Goal: Find specific page/section: Find specific page/section

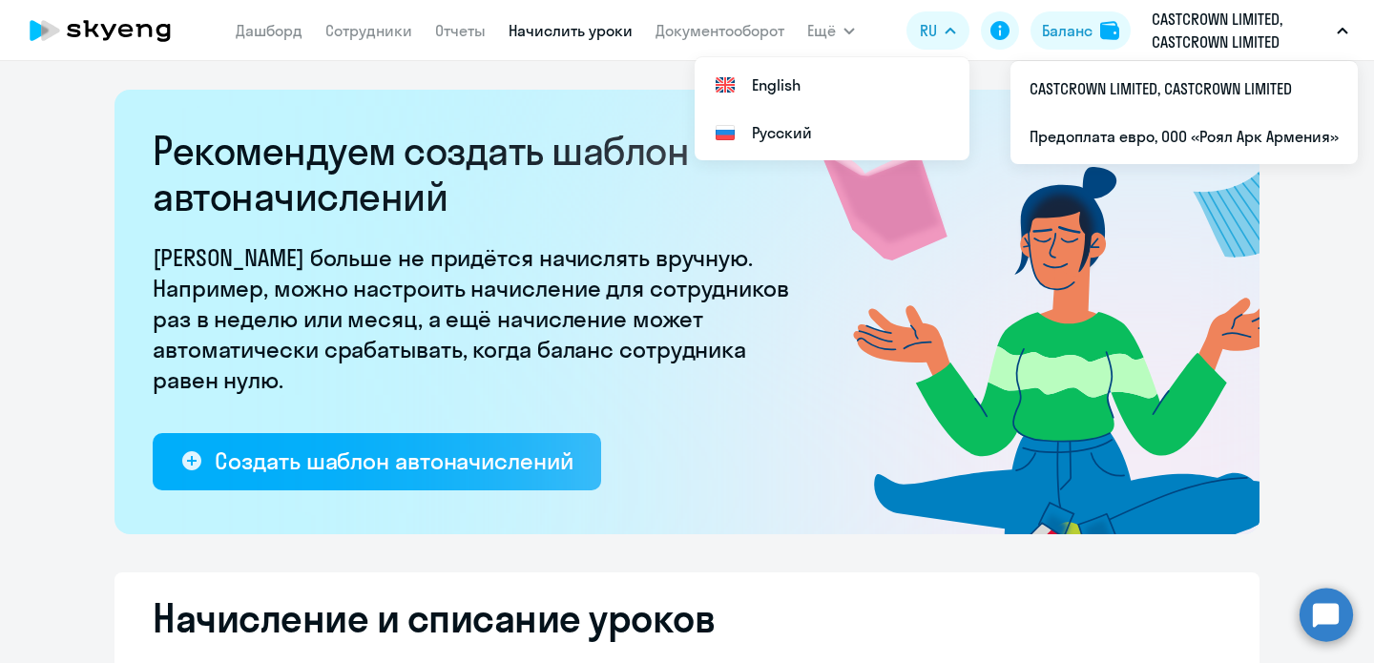
select select "10"
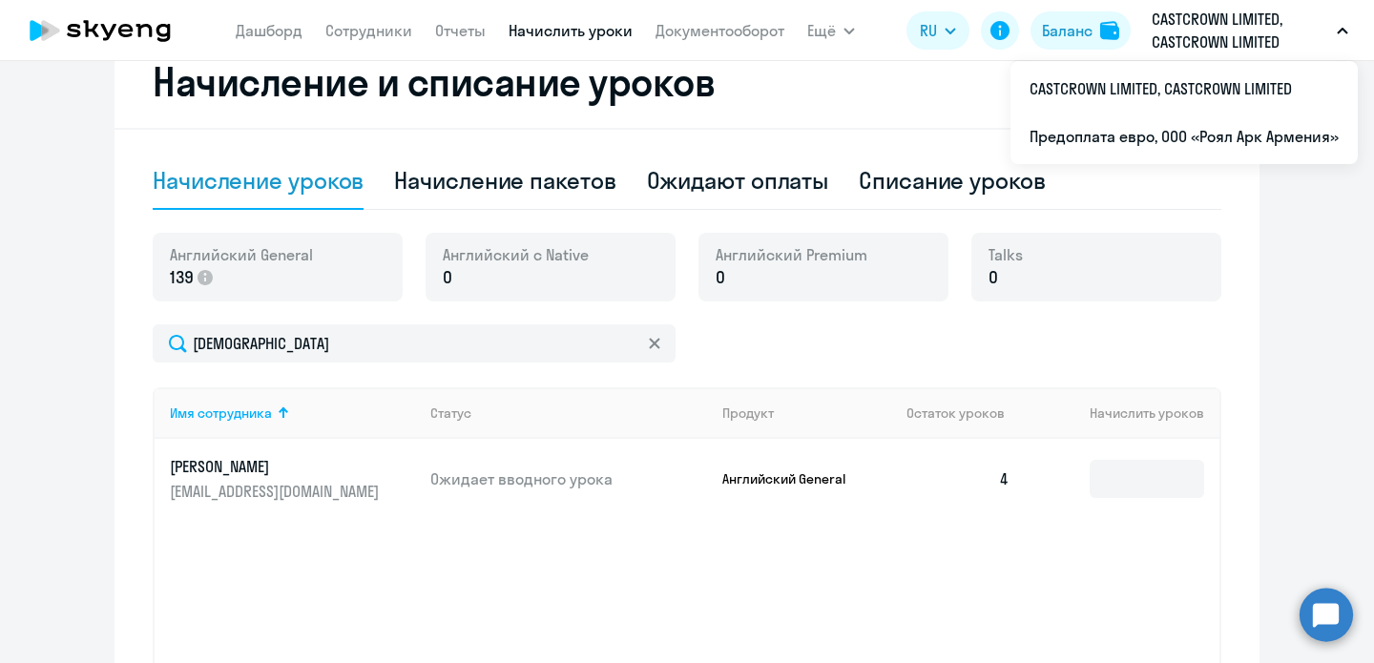
scroll to position [534, 0]
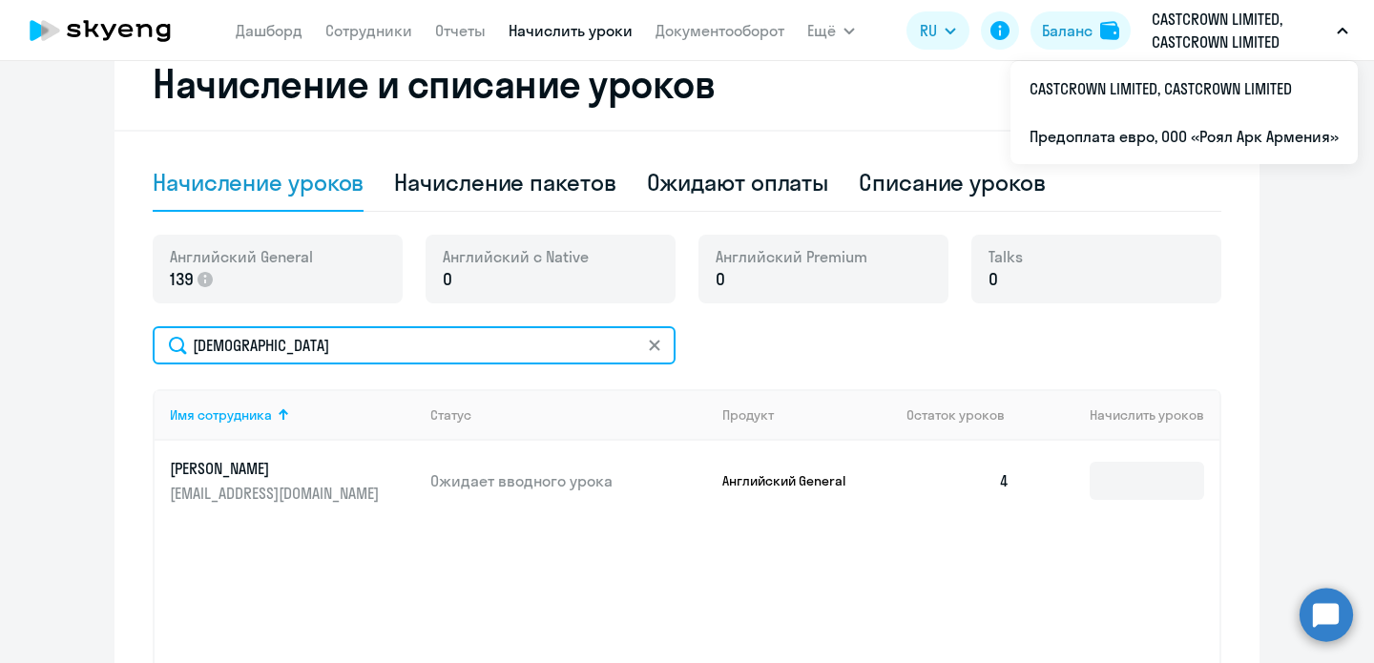
click at [663, 347] on input "[DEMOGRAPHIC_DATA]" at bounding box center [414, 345] width 523 height 38
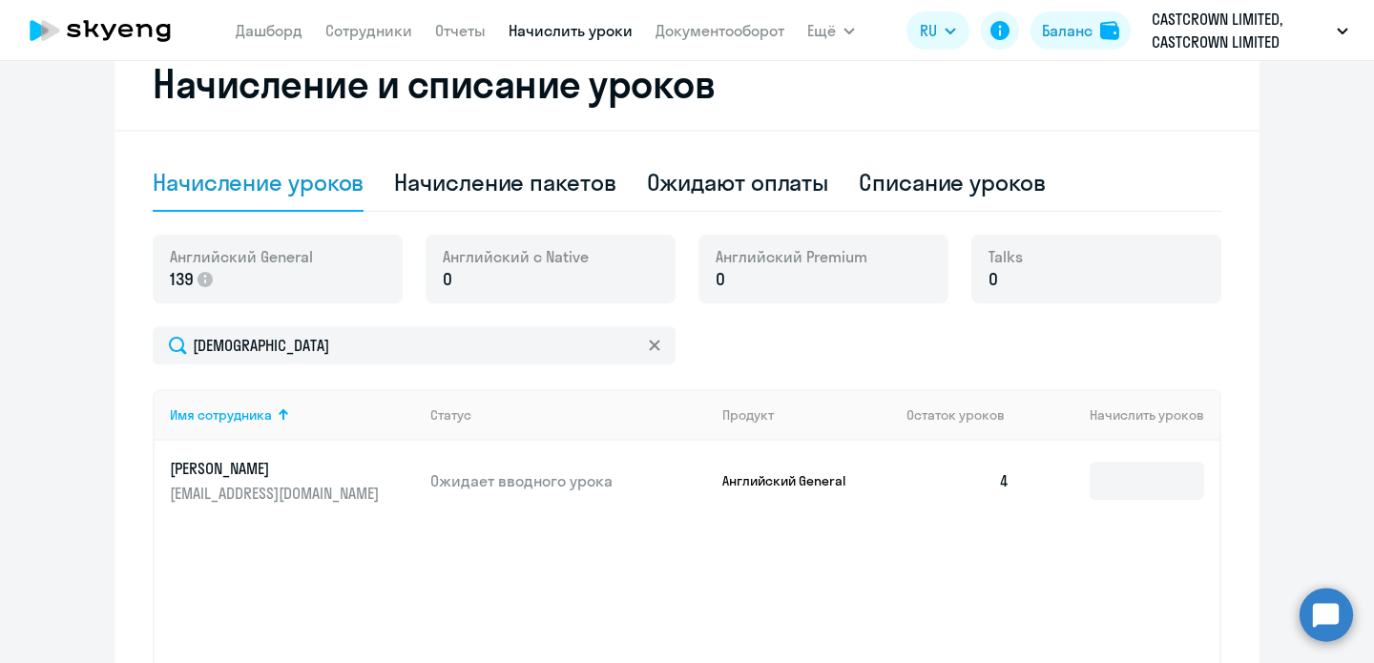
click at [660, 346] on svg-icon at bounding box center [654, 345] width 15 height 15
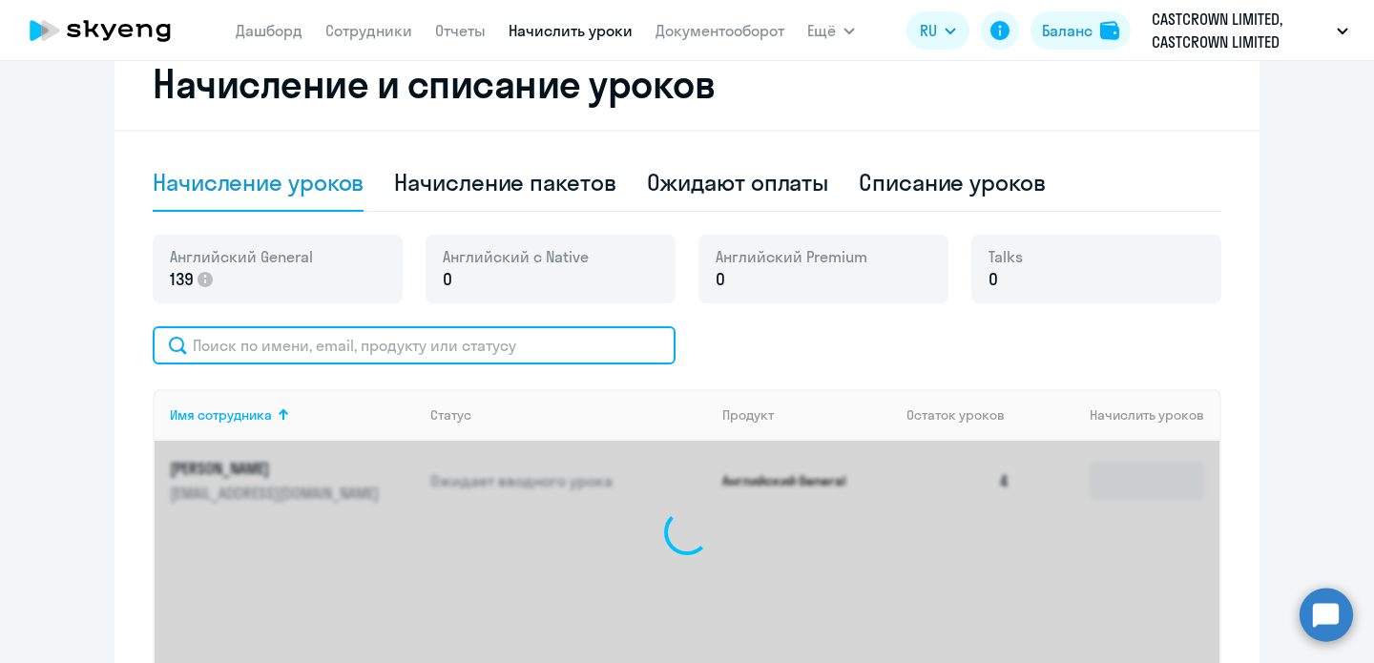
click at [450, 356] on input "text" at bounding box center [414, 345] width 523 height 38
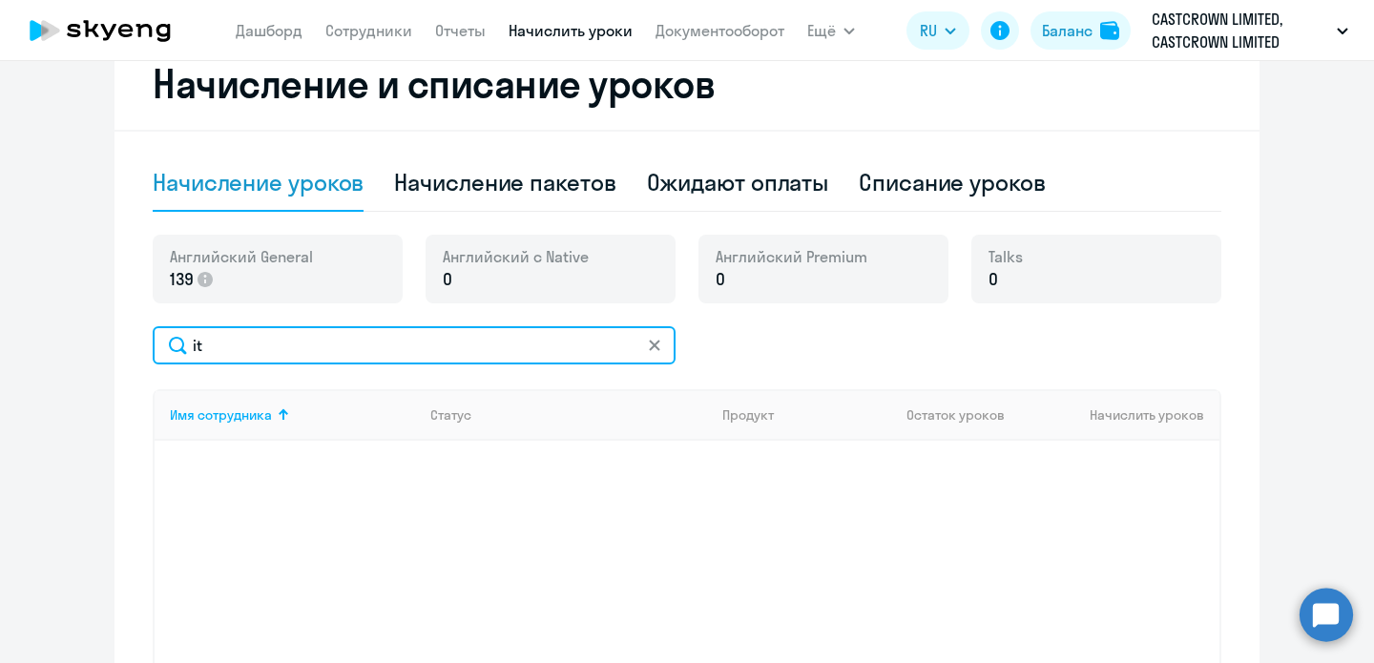
type input "i"
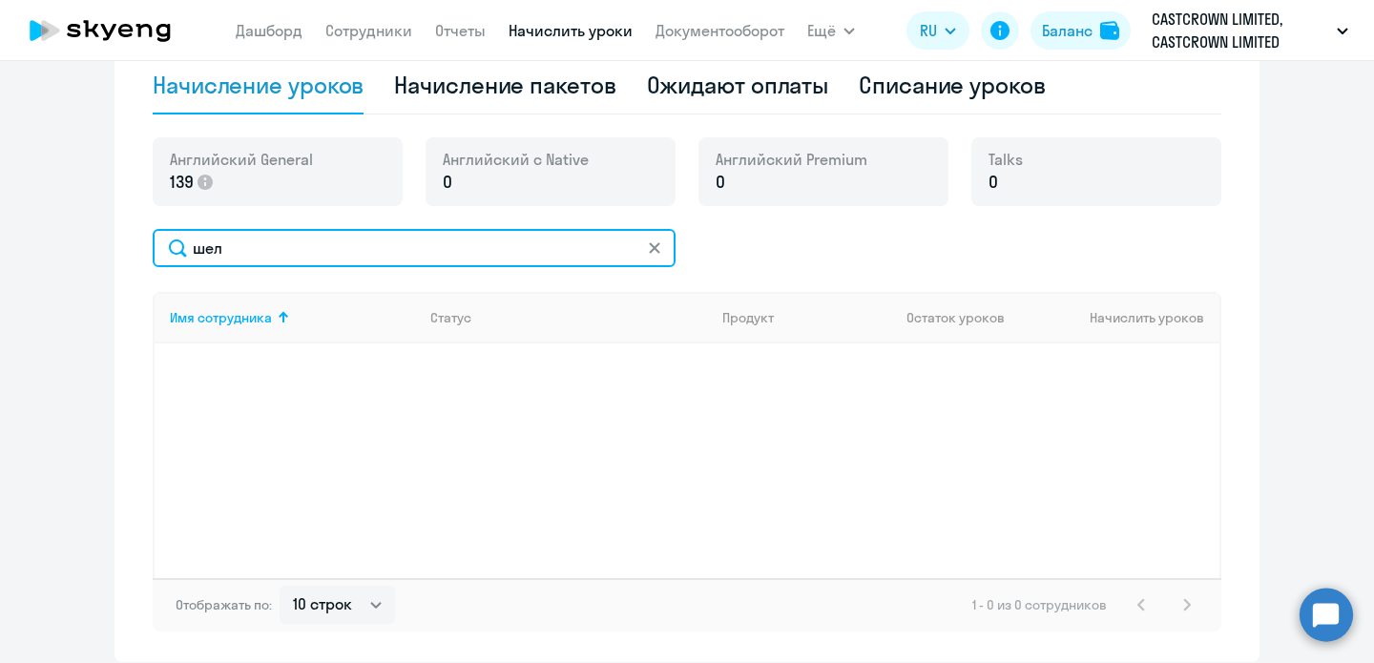
scroll to position [576, 0]
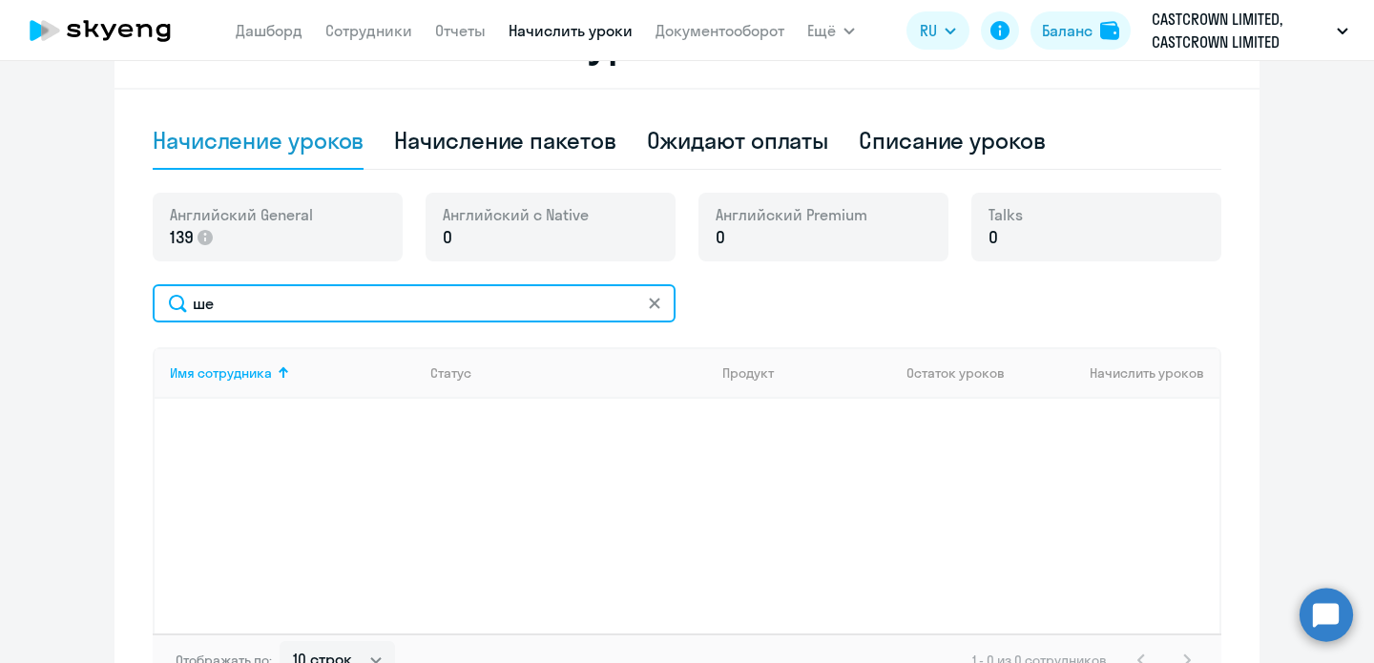
type input "ш"
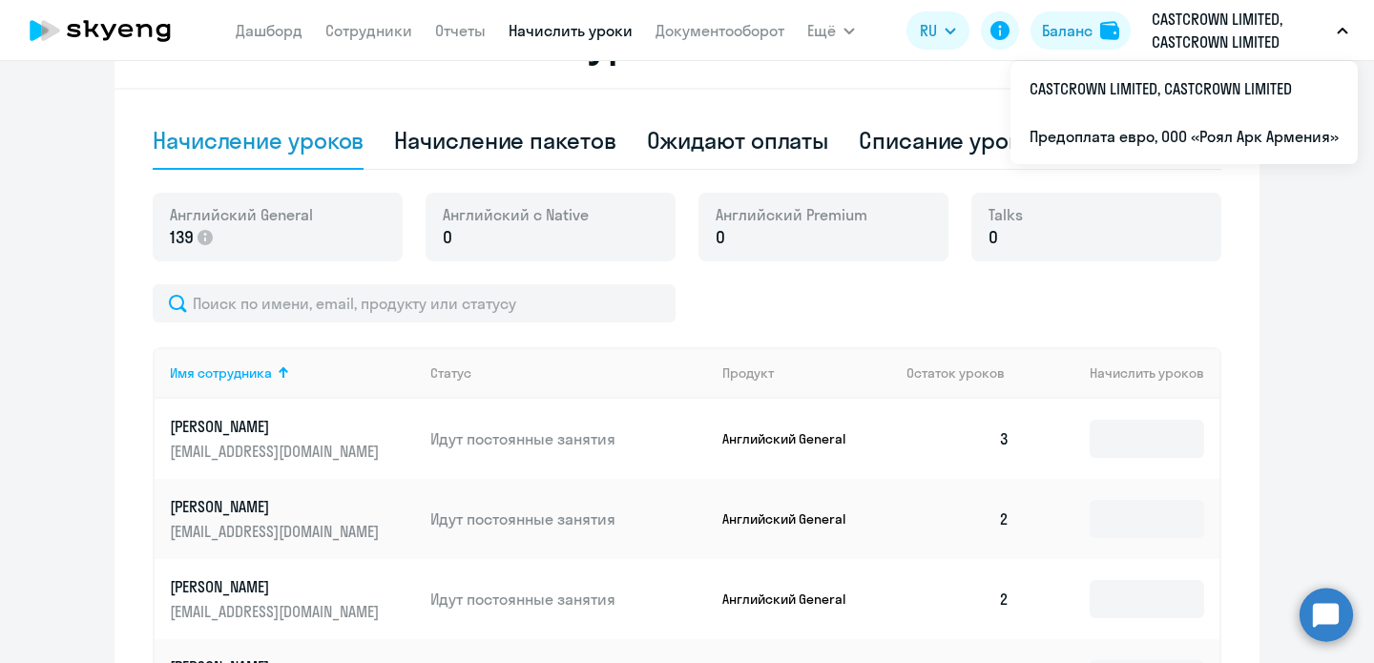
click at [1217, 28] on p "CASTCROWN LIMITED, CASTCROWN LIMITED" at bounding box center [1241, 31] width 178 height 46
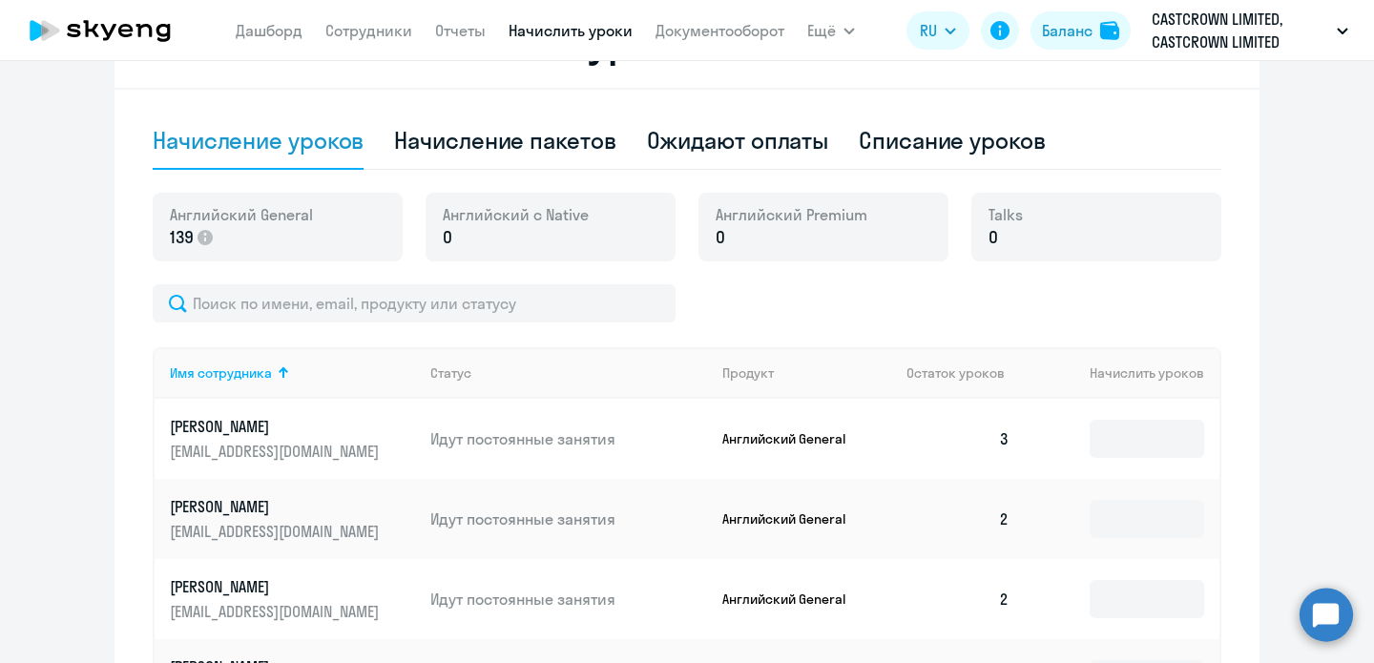
click at [1218, 29] on p "CASTCROWN LIMITED, CASTCROWN LIMITED" at bounding box center [1241, 31] width 178 height 46
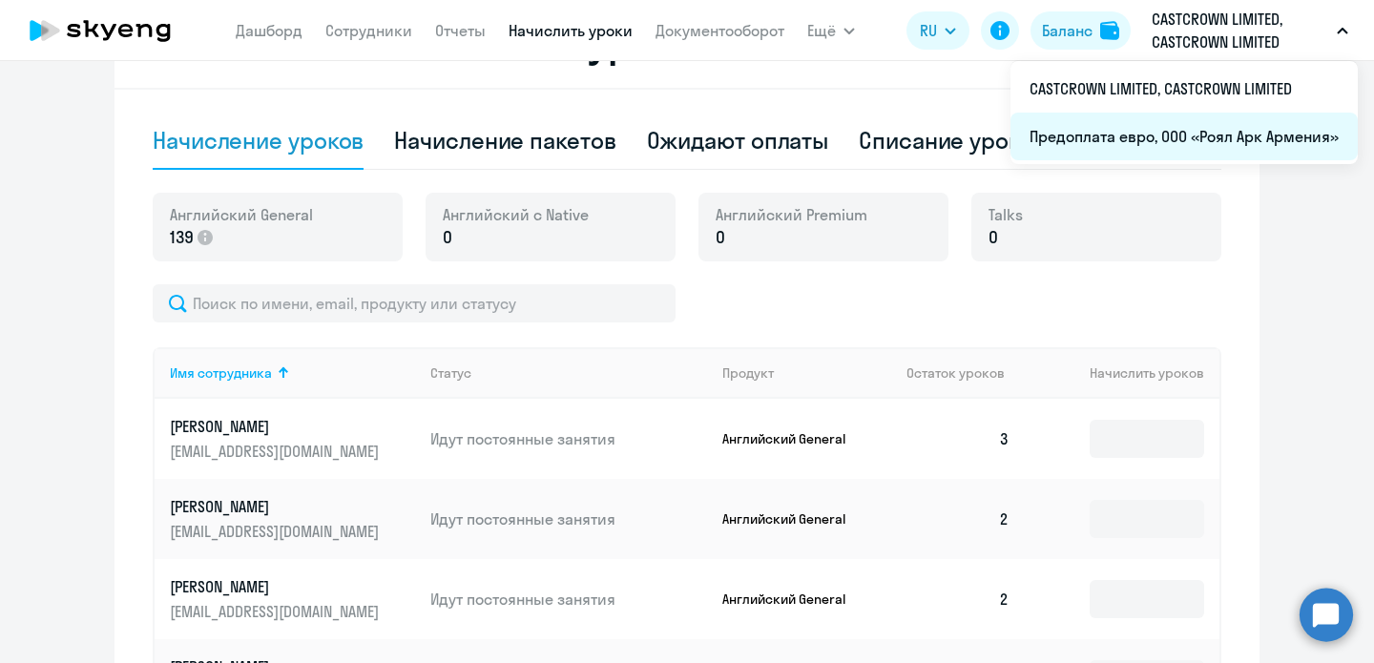
click at [1152, 144] on li "Предоплата евро, ООО «Роял Арк Армения»" at bounding box center [1184, 137] width 347 height 48
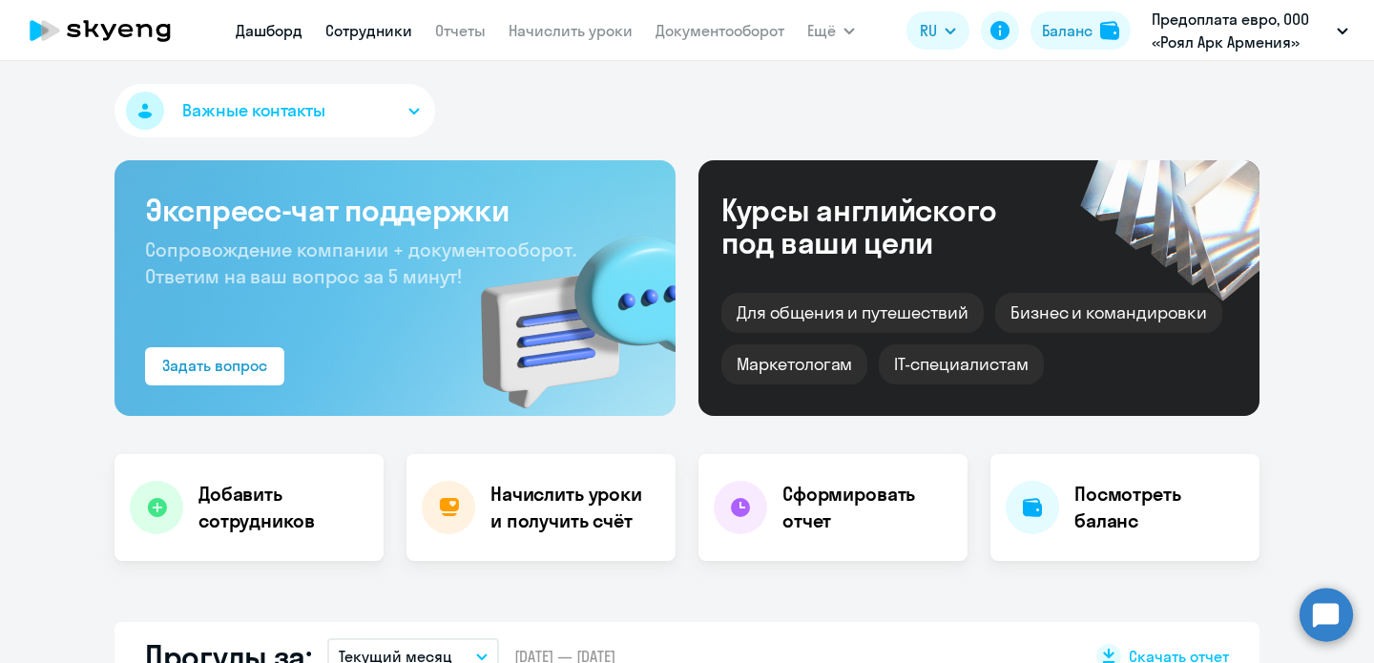
click at [387, 33] on link "Сотрудники" at bounding box center [368, 30] width 87 height 19
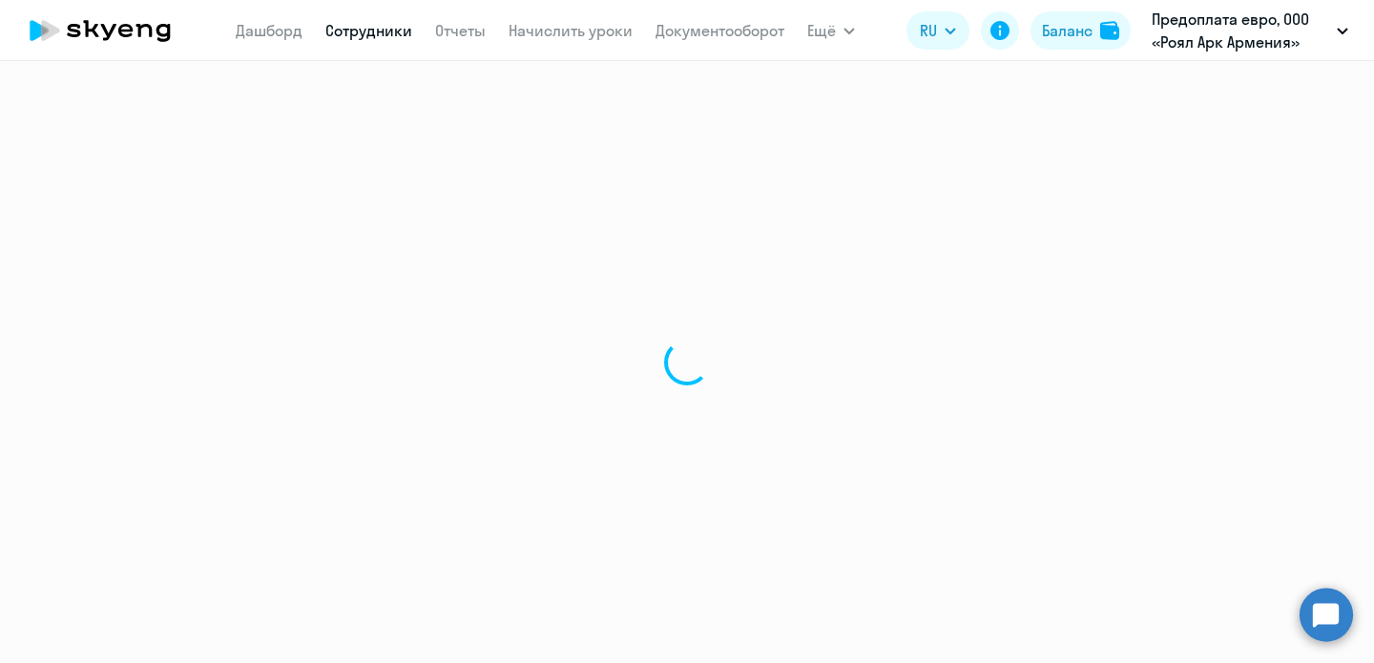
select select "30"
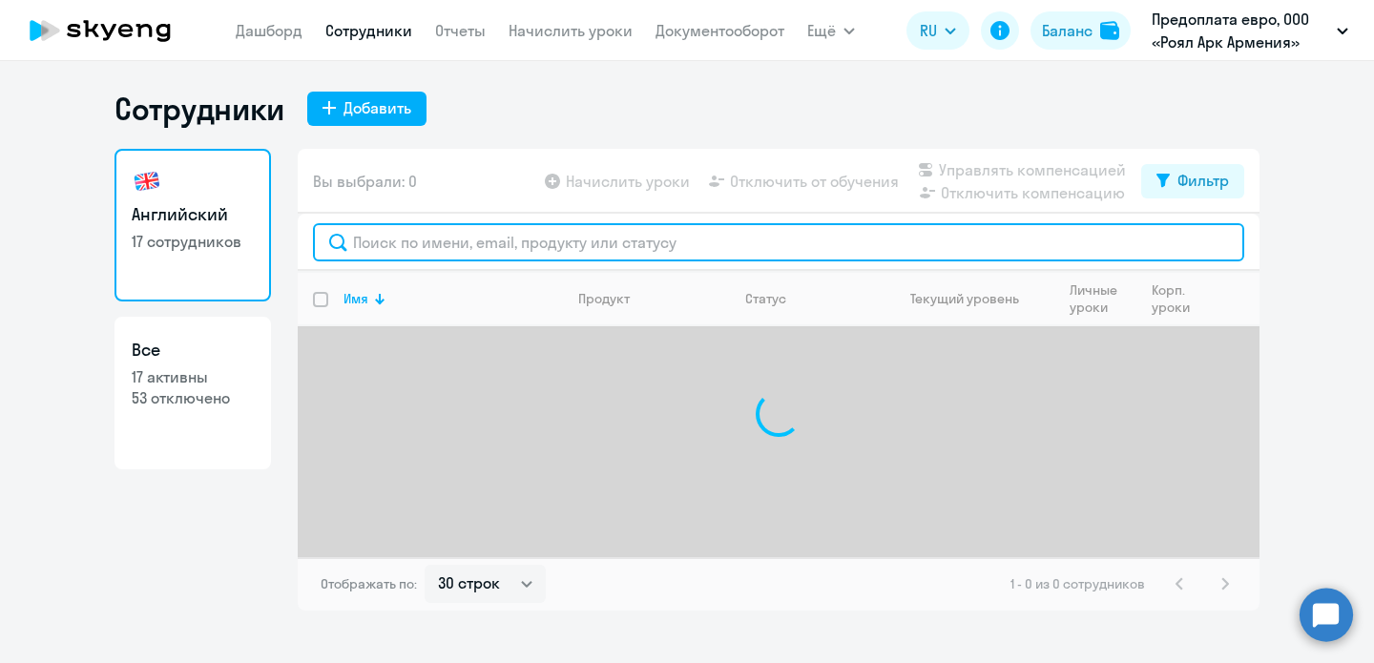
click at [443, 243] on input "text" at bounding box center [779, 242] width 932 height 38
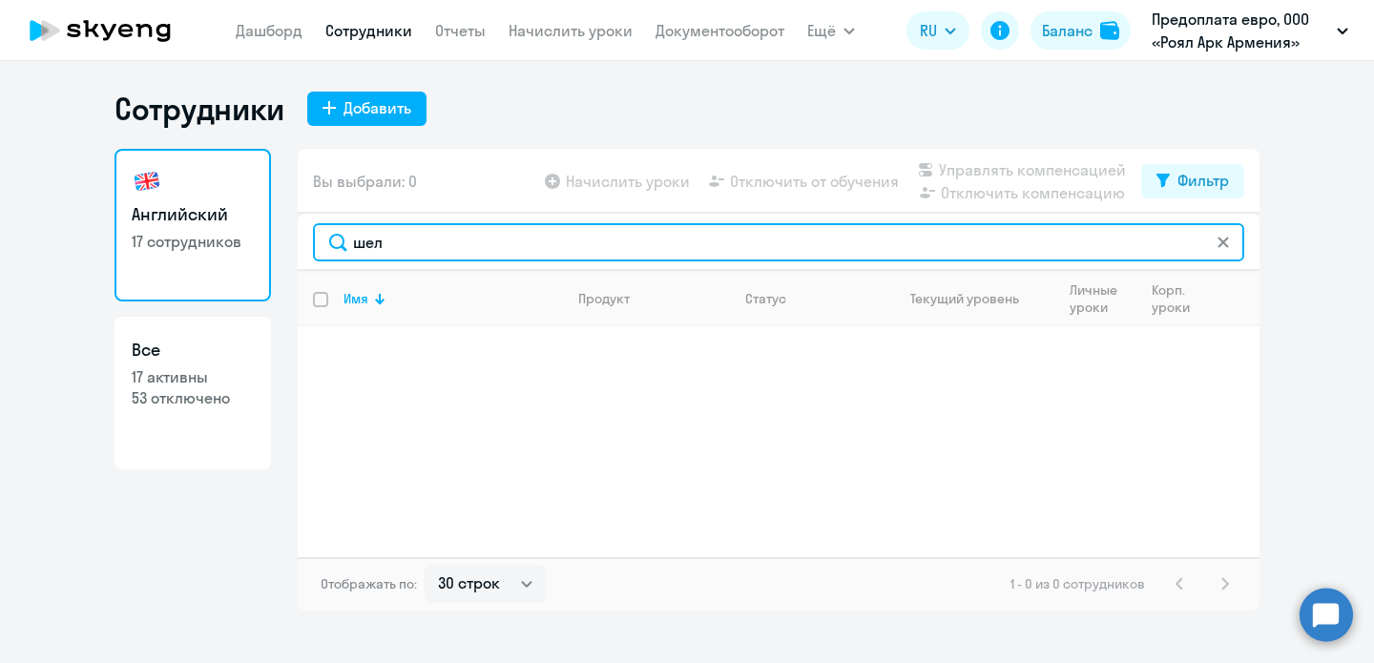
type input "шел"
